Goal: Find specific page/section: Find specific page/section

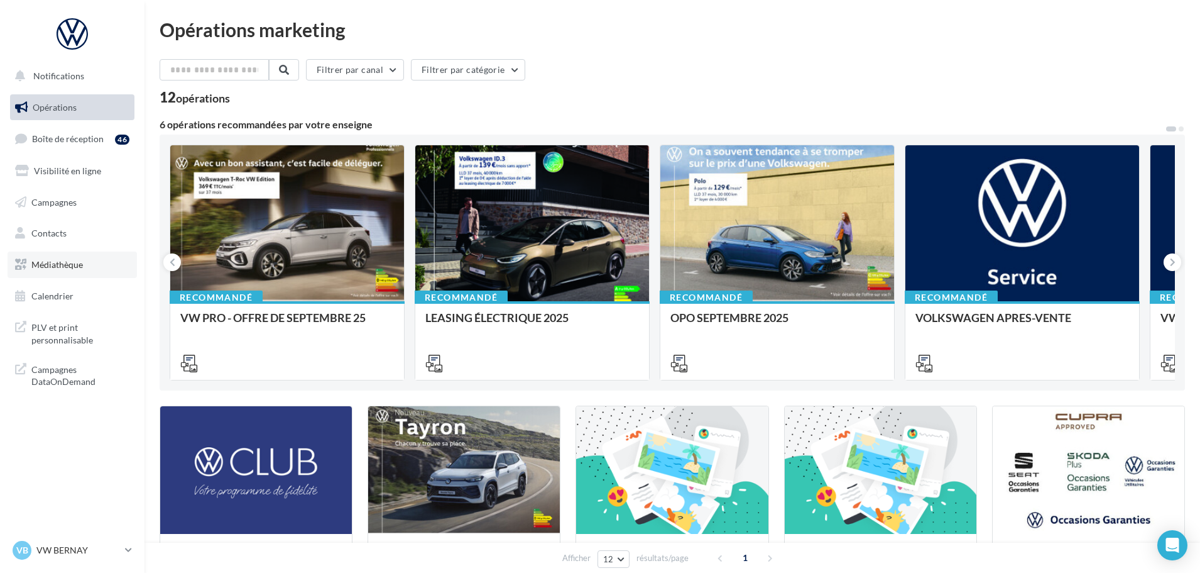
click at [66, 269] on span "Médiathèque" at bounding box center [57, 264] width 52 height 11
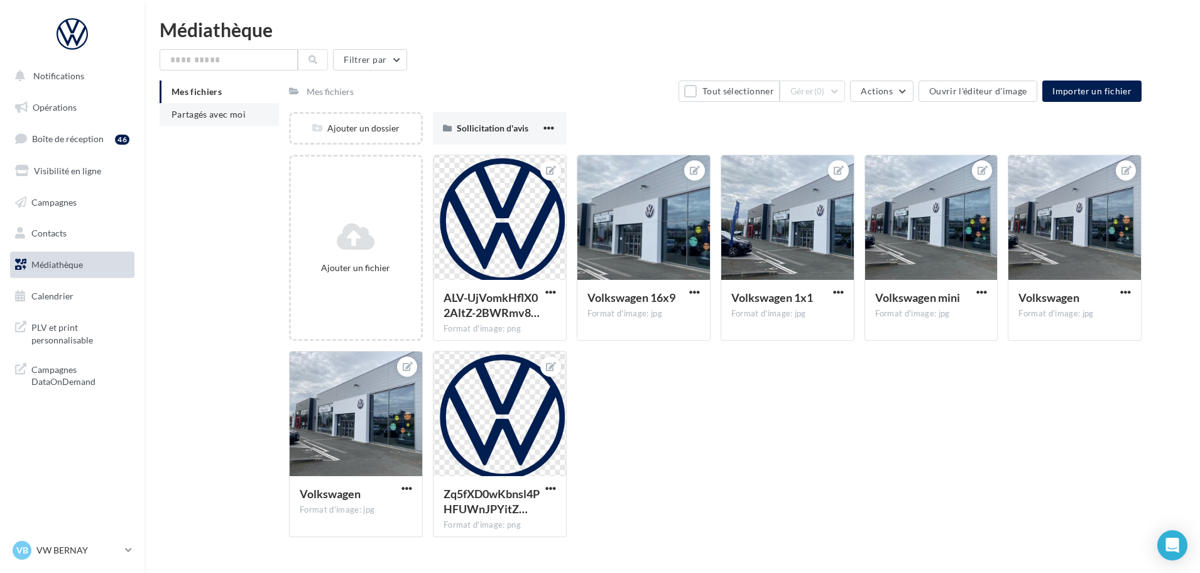
click at [206, 123] on li "Partagés avec moi" at bounding box center [219, 114] width 119 height 23
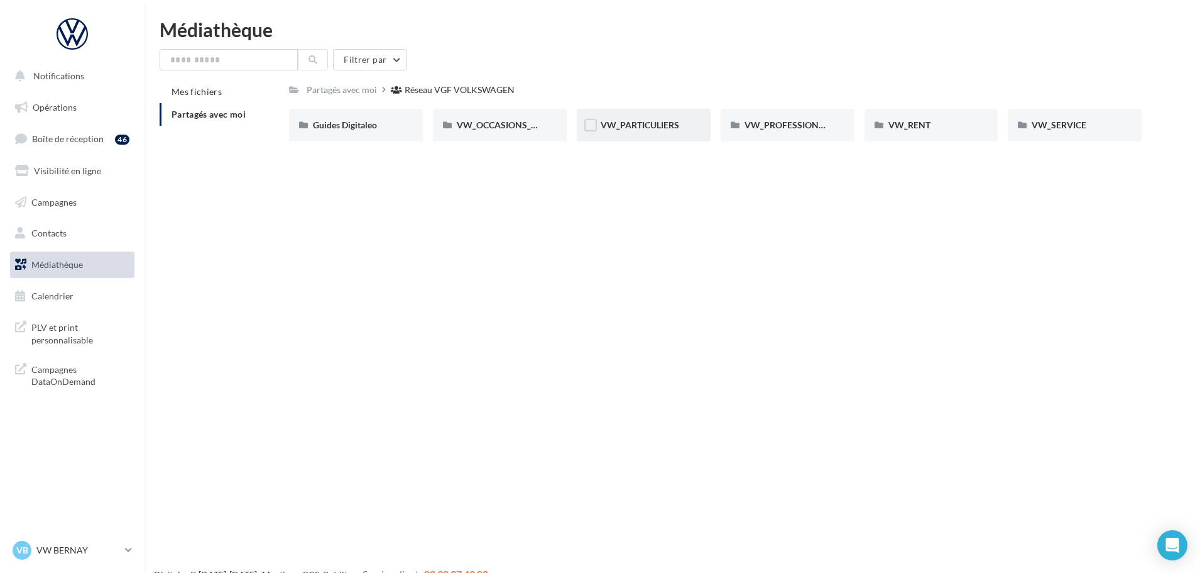
click at [684, 123] on div "VW_PARTICULIERS" at bounding box center [644, 125] width 86 height 13
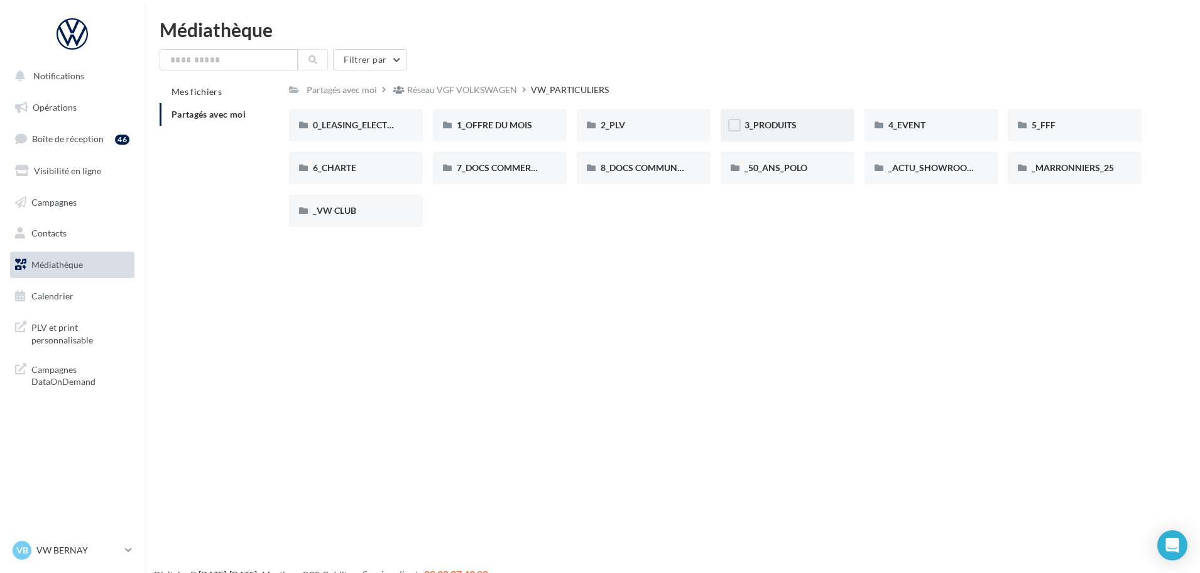
click at [822, 126] on div "3_PRODUITS" at bounding box center [788, 125] width 86 height 13
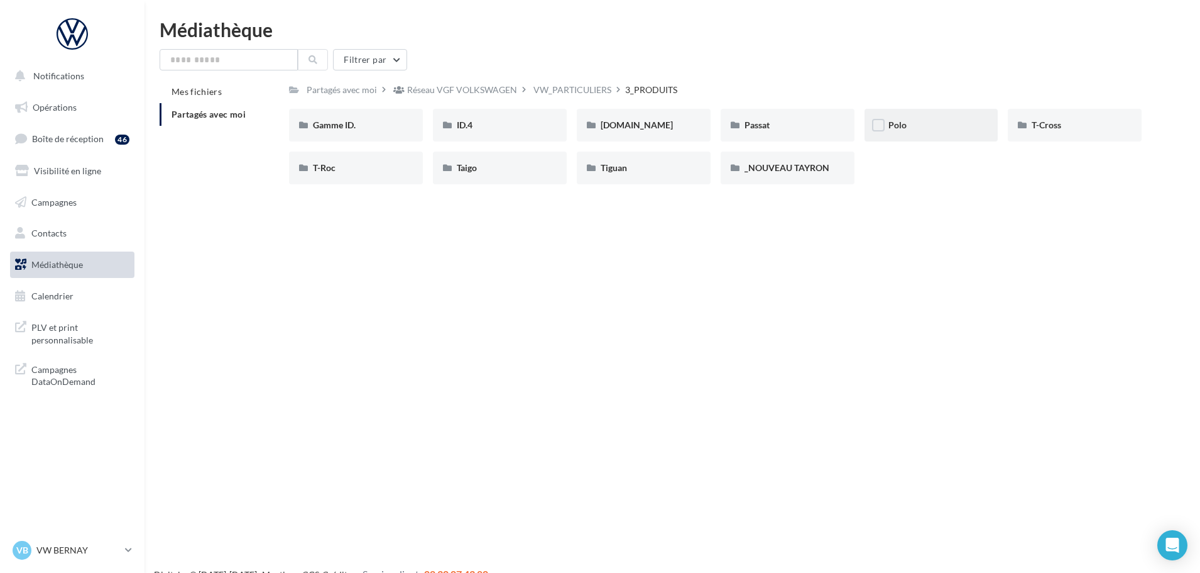
click at [958, 132] on div "Polo" at bounding box center [932, 125] width 134 height 33
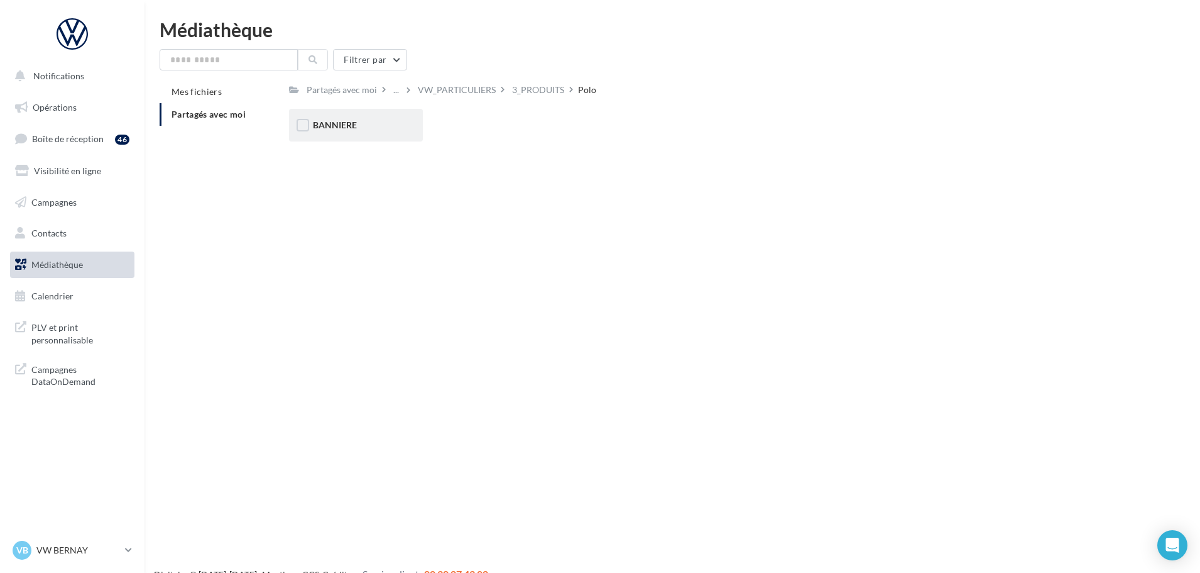
click at [360, 140] on div "BANNIERE" at bounding box center [356, 125] width 134 height 33
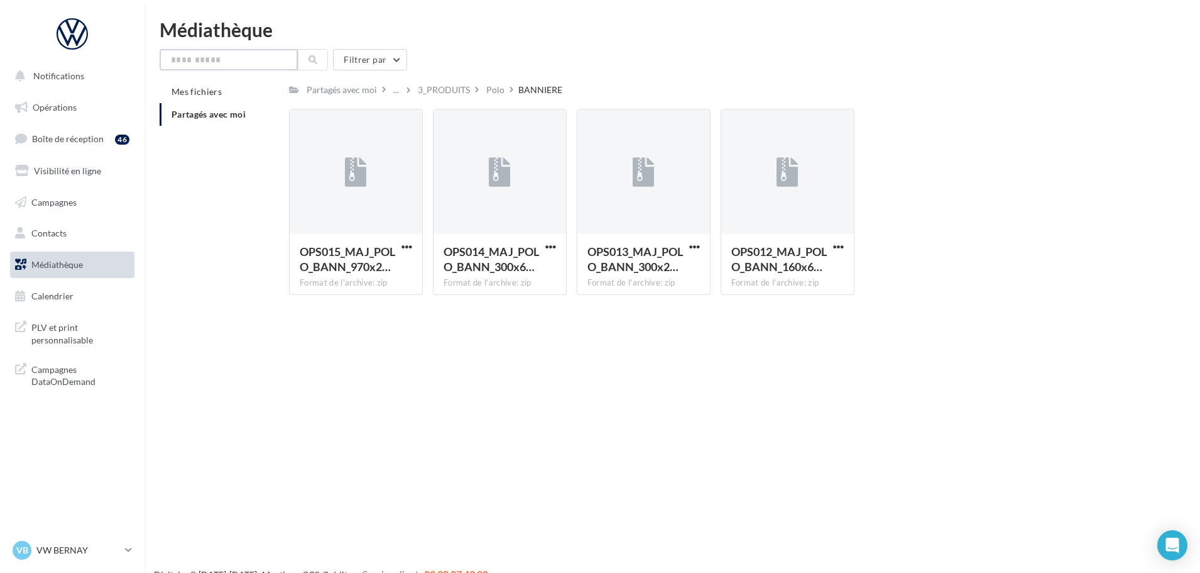
click at [239, 52] on input "text" at bounding box center [229, 59] width 138 height 21
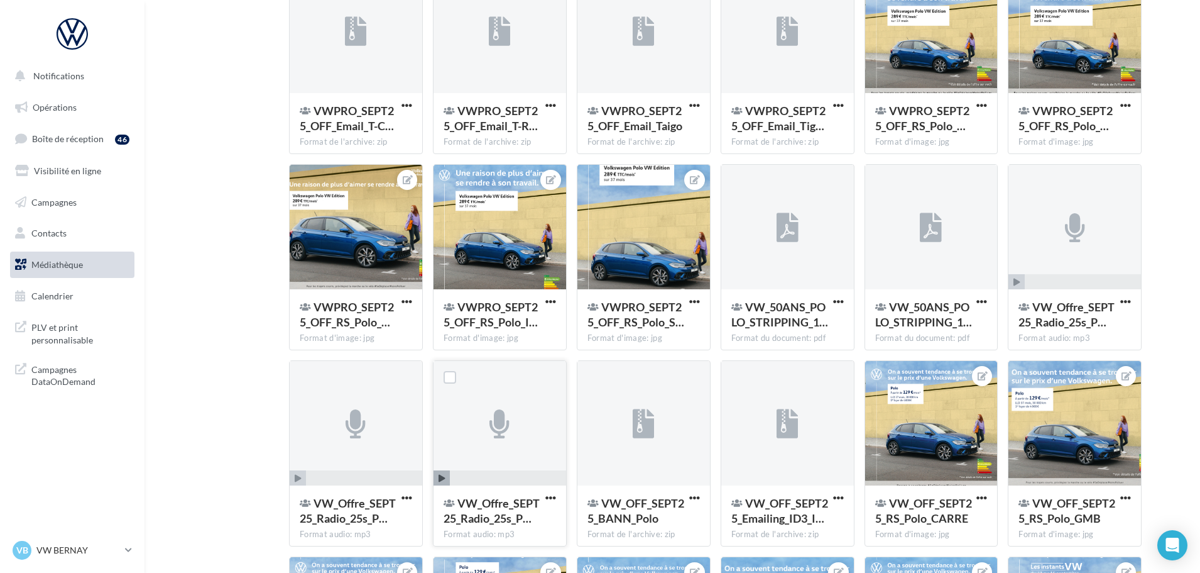
scroll to position [1054, 0]
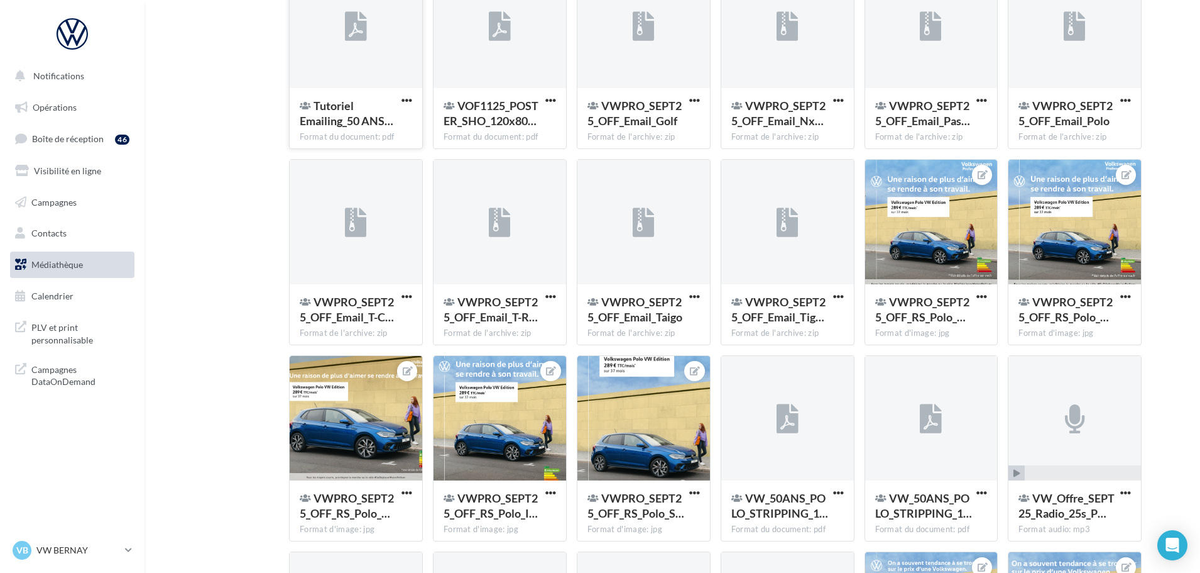
type input "****"
